Goal: Find contact information: Find contact information

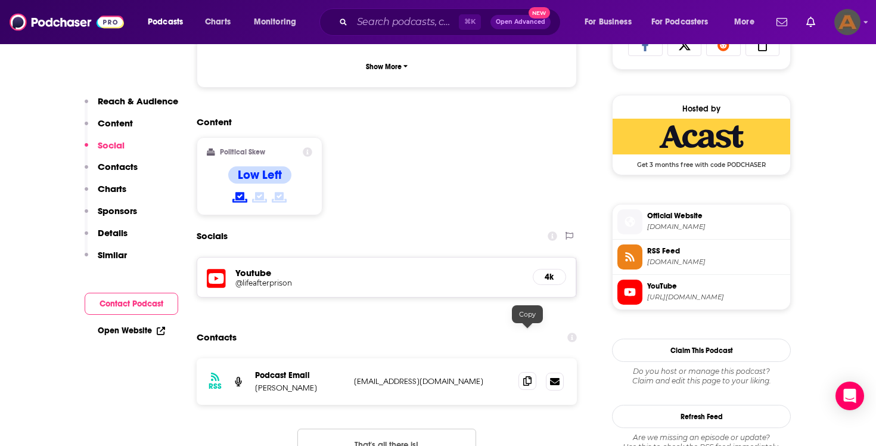
click at [528, 376] on icon at bounding box center [527, 381] width 8 height 10
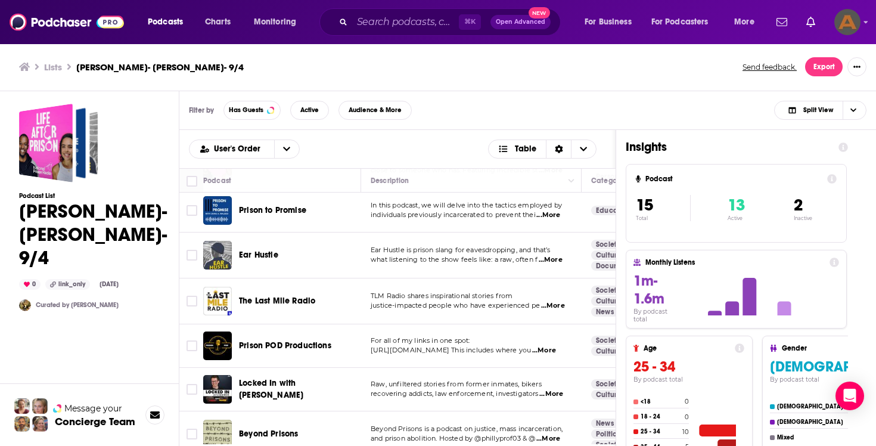
scroll to position [55, 0]
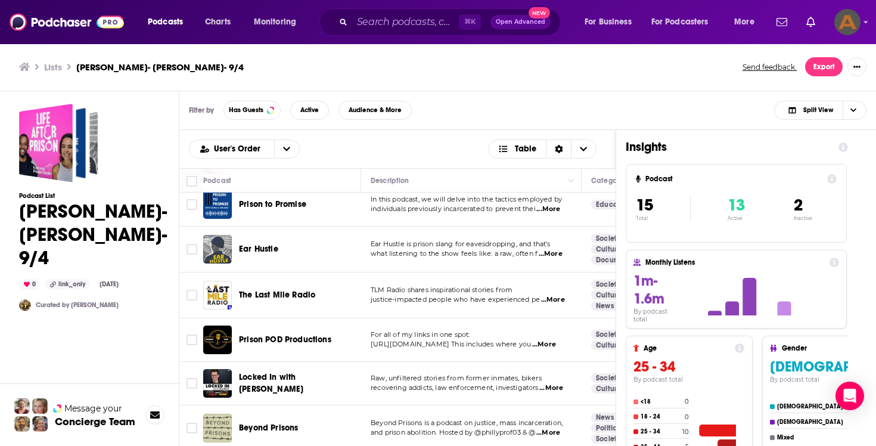
click at [267, 248] on span "Ear Hustle" at bounding box center [258, 249] width 39 height 10
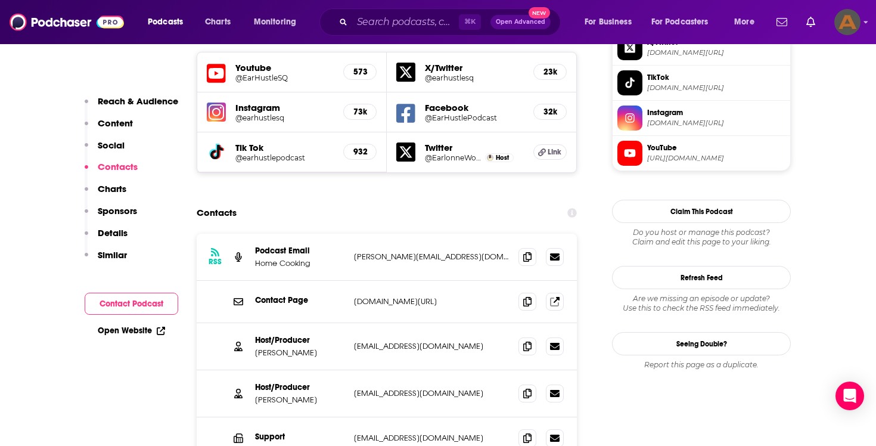
scroll to position [1096, 0]
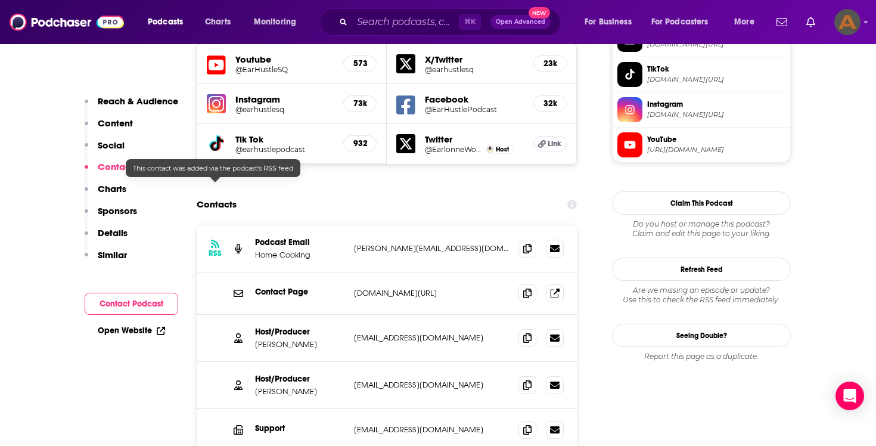
click at [215, 239] on icon at bounding box center [215, 244] width 8 height 10
click at [142, 305] on button "Contact Podcast" at bounding box center [132, 304] width 94 height 22
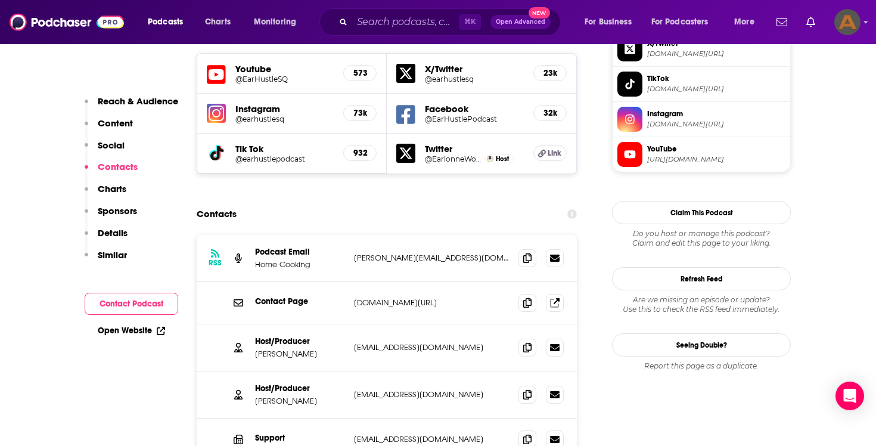
scroll to position [1092, 0]
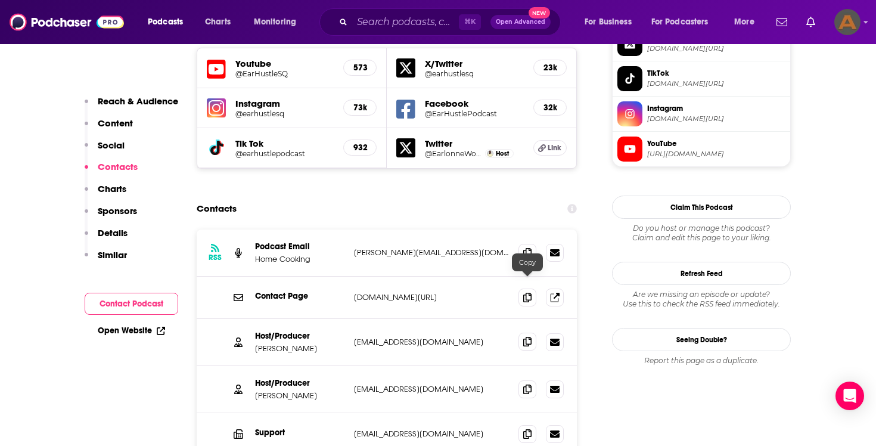
click at [529, 337] on icon at bounding box center [527, 342] width 8 height 10
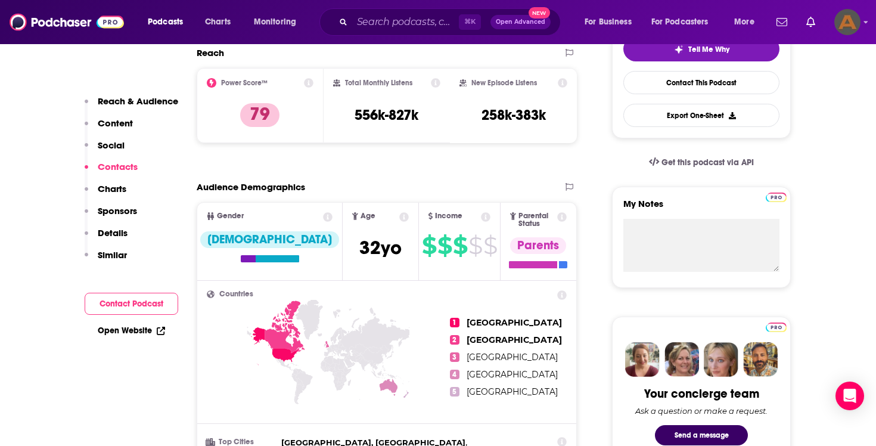
scroll to position [0, 0]
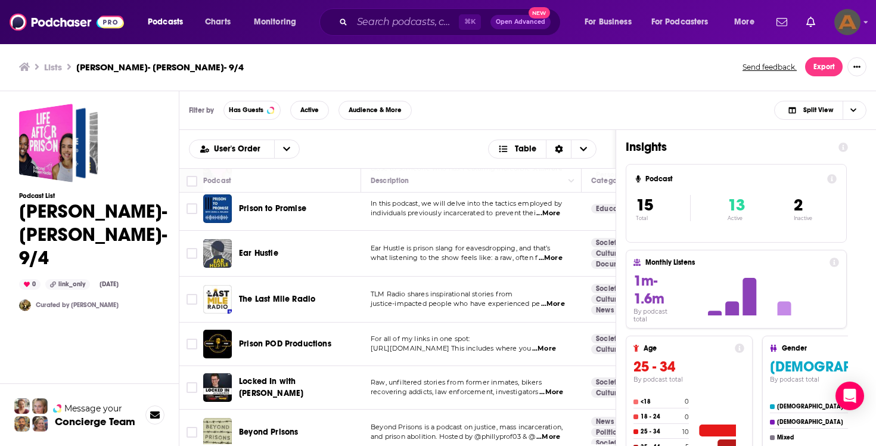
scroll to position [53, 0]
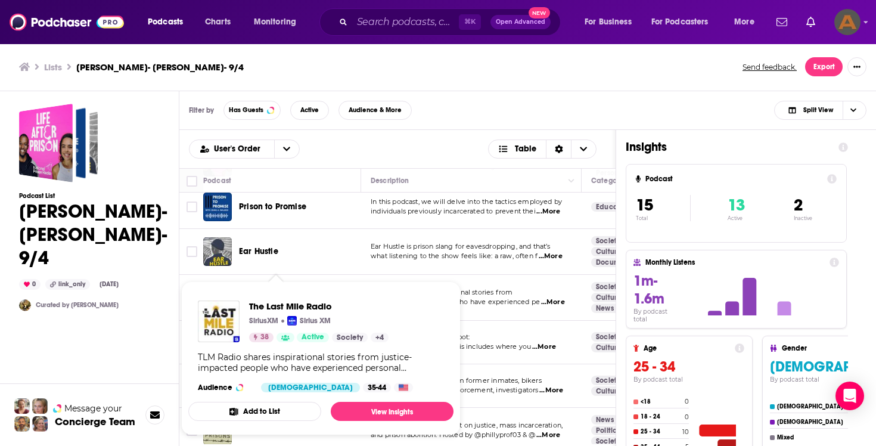
click at [298, 295] on div "The Last Mile Radio SiriusXM Sirius XM 38 Active Society + 4 TLM Radio shares i…" at bounding box center [320, 346] width 265 height 111
click at [281, 312] on div "The Last Mile Radio SiriusXM Sirius XM 38 Active Society + 4" at bounding box center [319, 321] width 140 height 42
click at [284, 308] on span "The Last Mile Radio" at bounding box center [319, 305] width 140 height 11
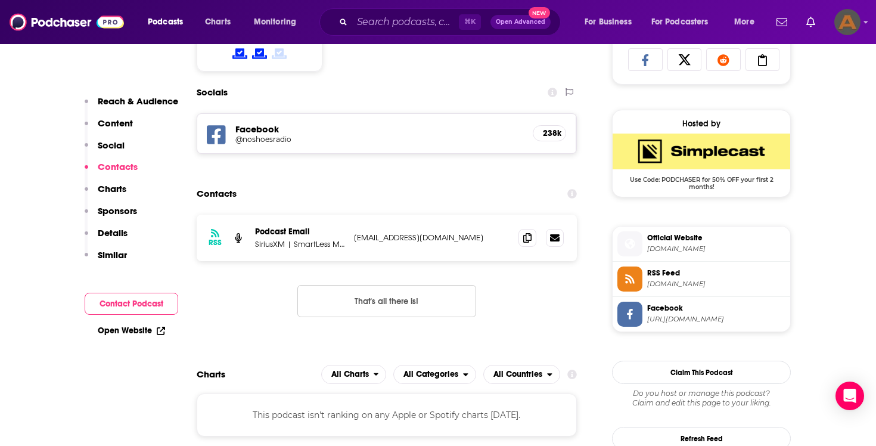
scroll to position [809, 0]
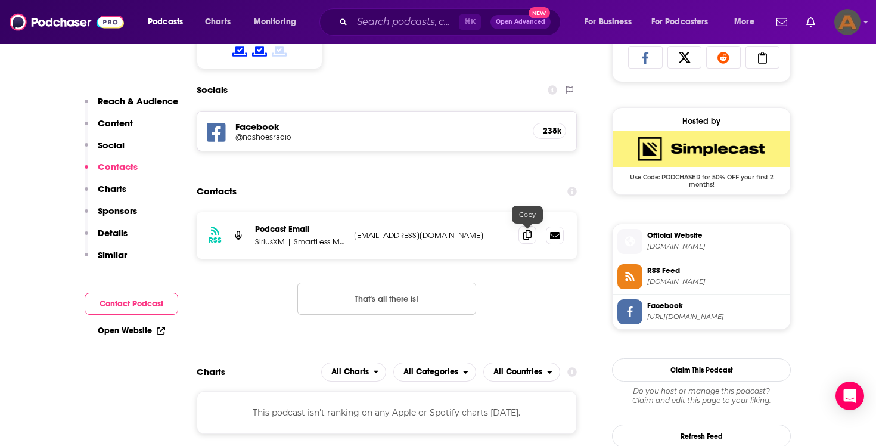
click at [531, 234] on span at bounding box center [528, 235] width 18 height 18
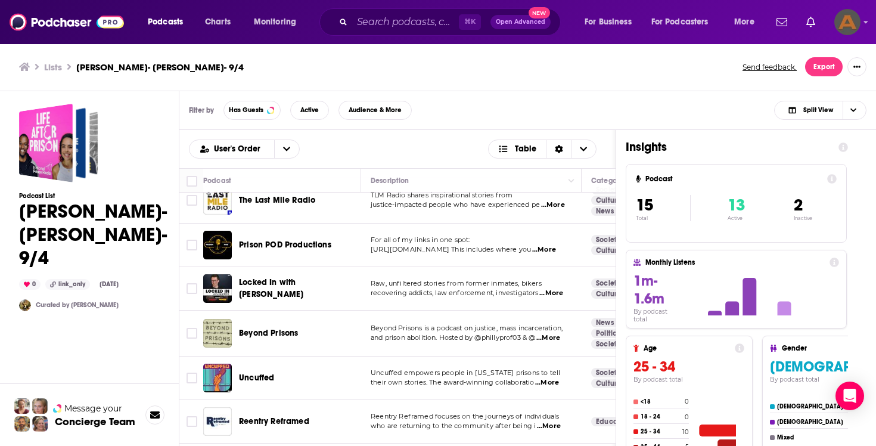
scroll to position [154, 0]
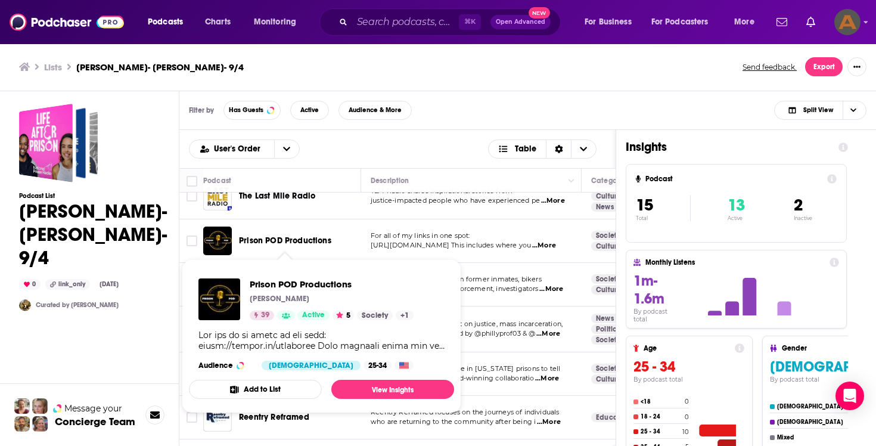
click at [316, 237] on span "Prison POD Productions" at bounding box center [285, 241] width 92 height 10
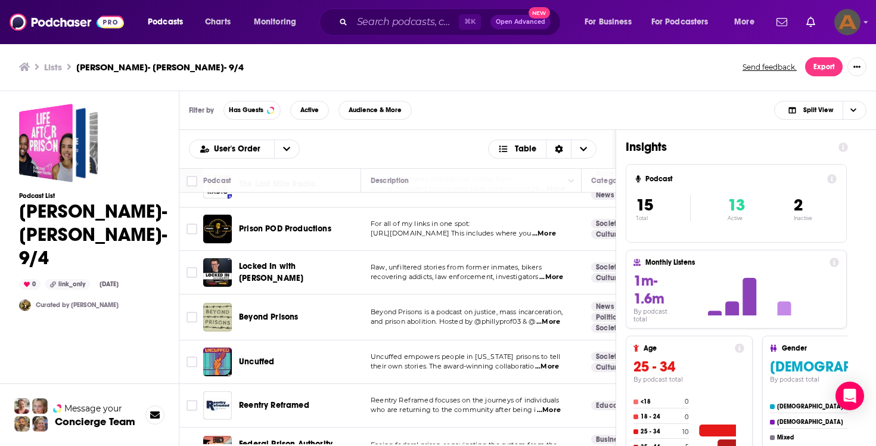
scroll to position [174, 0]
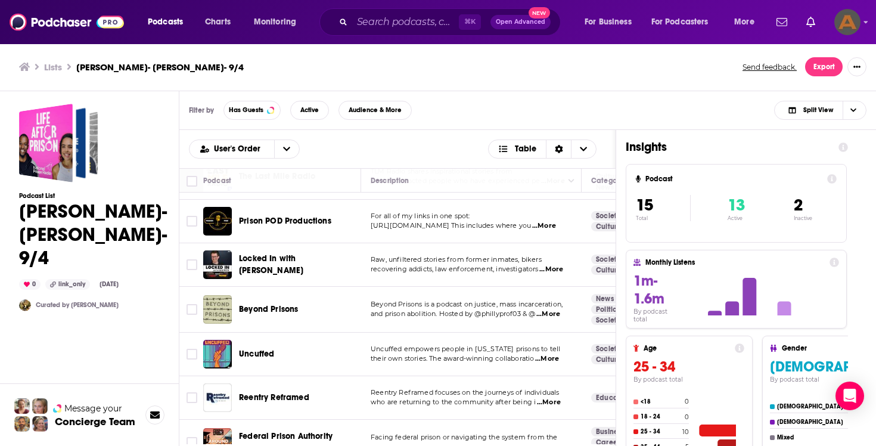
click at [330, 231] on div "Prison POD Productions" at bounding box center [301, 221] width 124 height 29
click at [324, 224] on span "Prison POD Productions" at bounding box center [285, 221] width 92 height 10
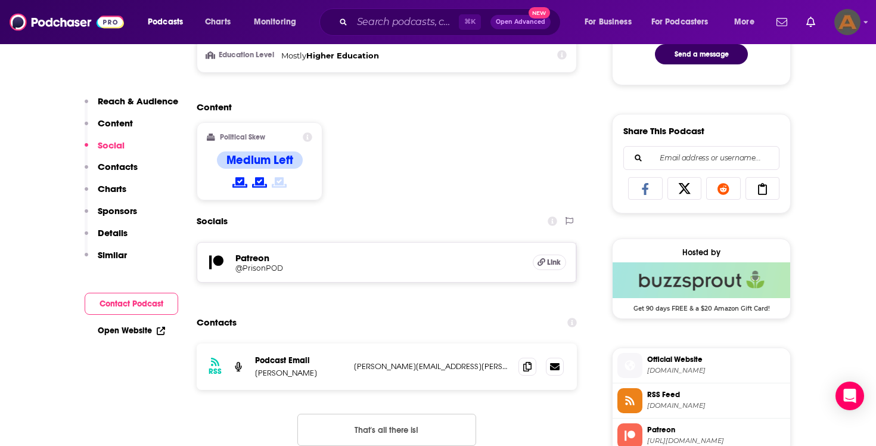
scroll to position [680, 0]
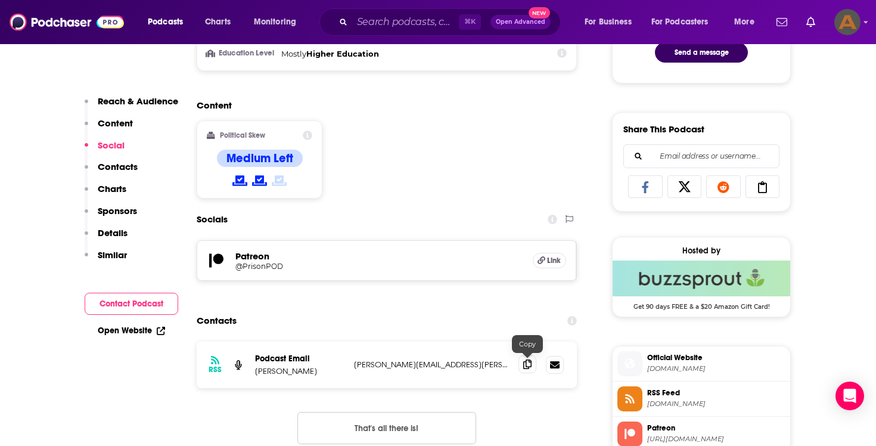
click at [530, 365] on icon at bounding box center [527, 365] width 8 height 10
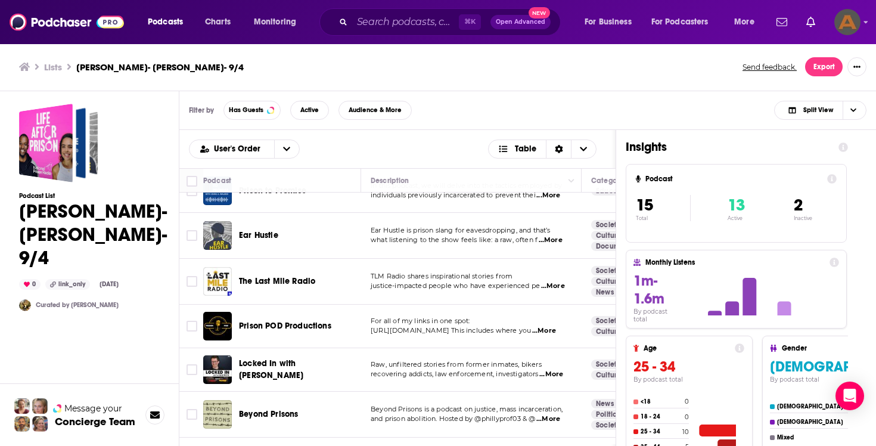
scroll to position [71, 0]
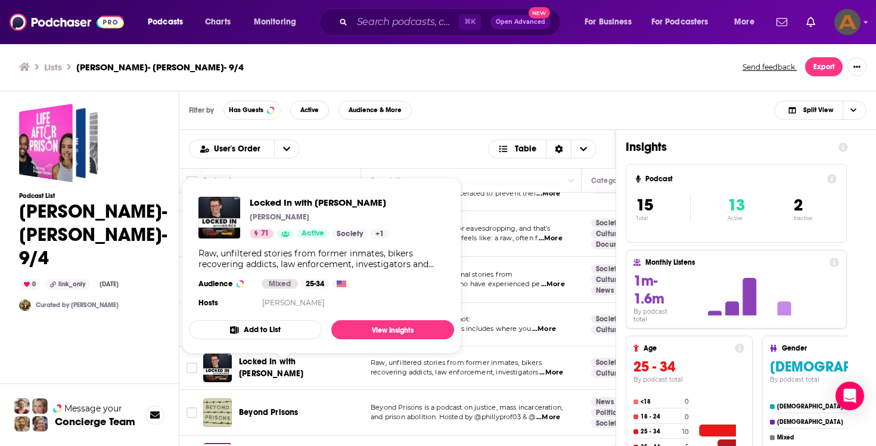
click at [303, 366] on span "Locked In with [PERSON_NAME]" at bounding box center [271, 368] width 64 height 22
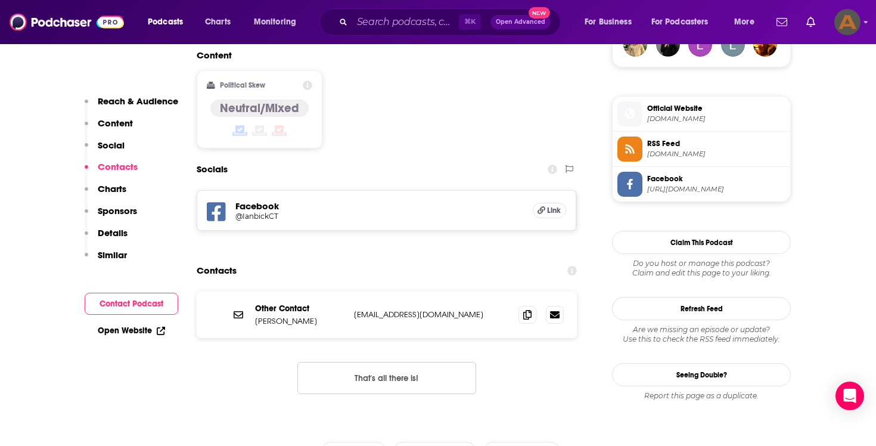
scroll to position [920, 0]
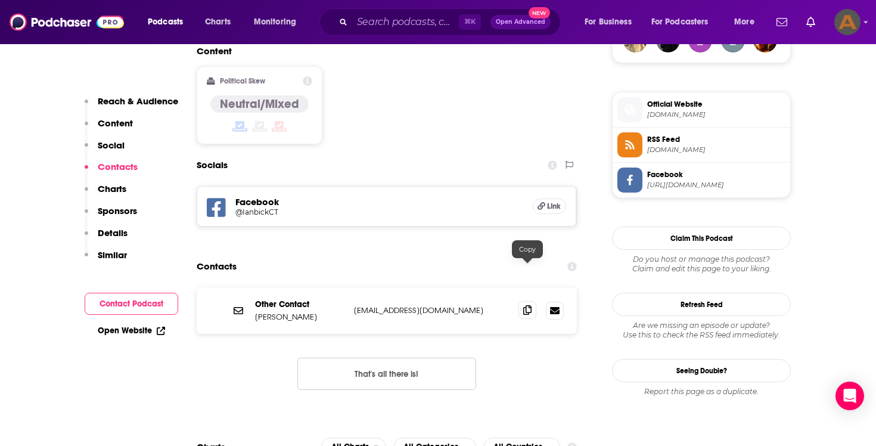
click at [525, 305] on icon at bounding box center [527, 310] width 8 height 10
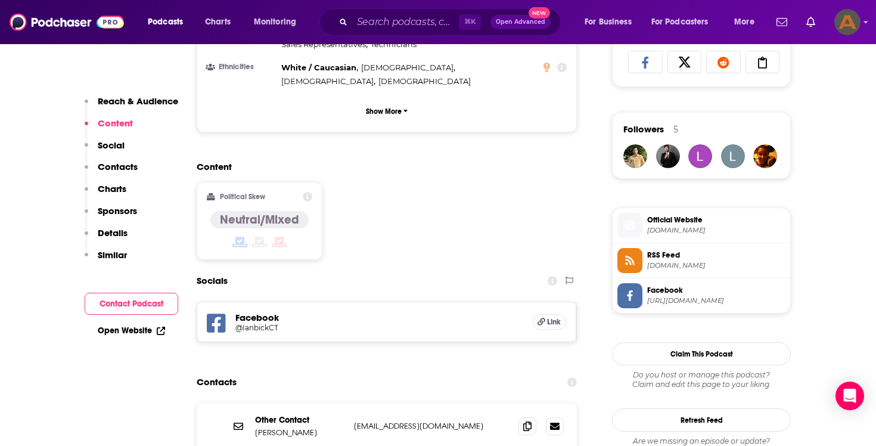
scroll to position [835, 0]
